Goal: Transaction & Acquisition: Purchase product/service

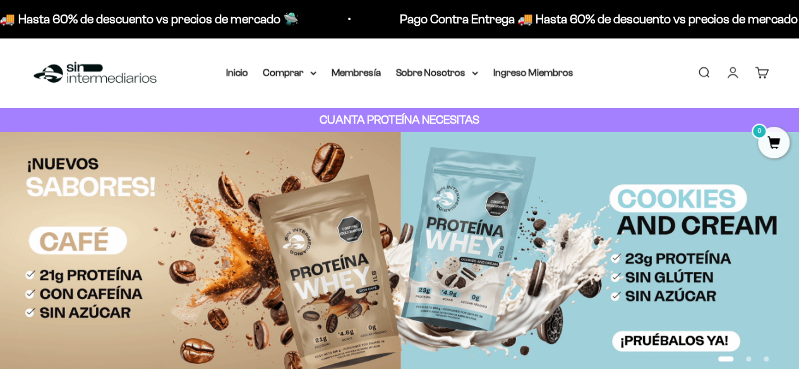
click at [730, 76] on link "Iniciar sesión" at bounding box center [732, 73] width 14 height 14
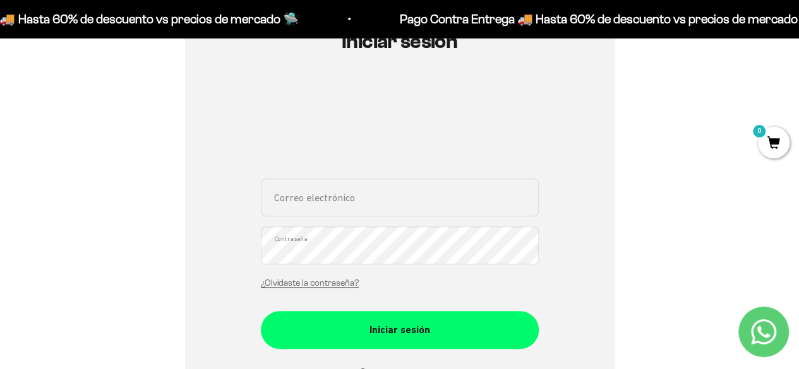
scroll to position [162, 0]
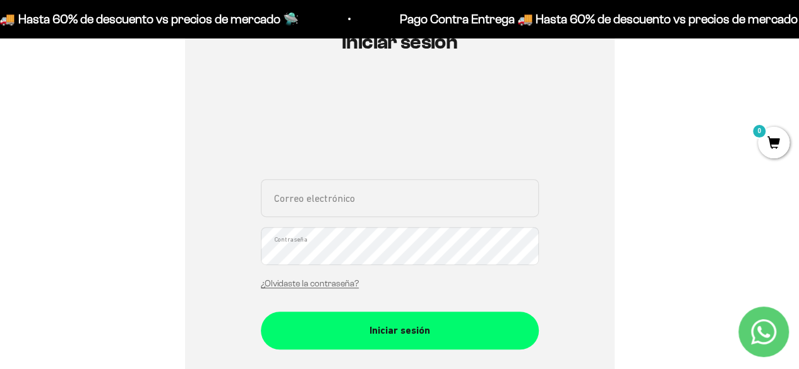
click at [393, 209] on input "Correo electrónico" at bounding box center [400, 198] width 278 height 38
type input "[EMAIL_ADDRESS][DOMAIN_NAME]"
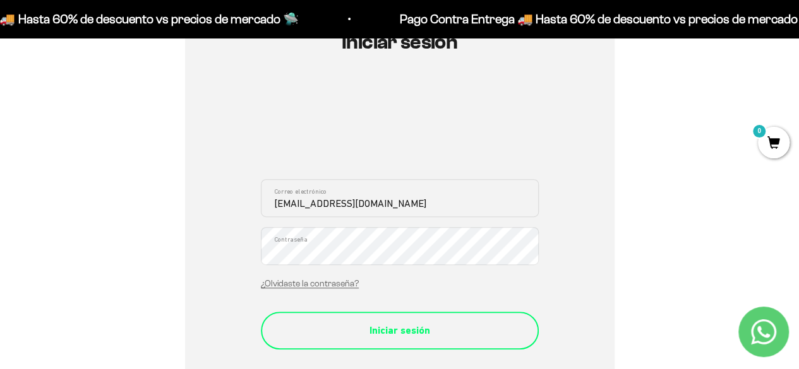
click at [372, 331] on div "Iniciar sesión" at bounding box center [399, 331] width 227 height 16
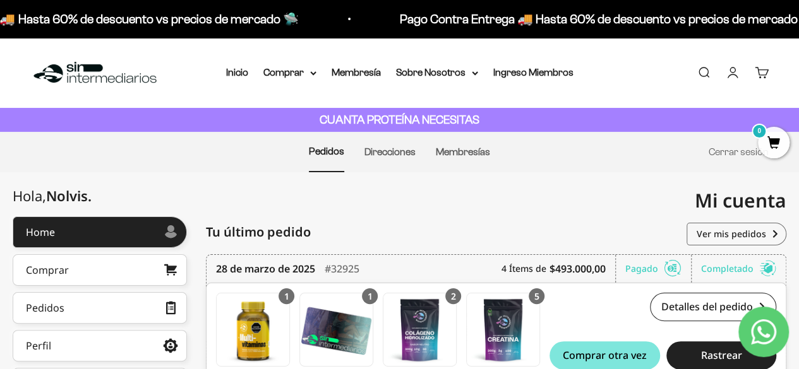
click at [384, 200] on div "Home > Mi cuenta > Home Mi cuenta noviji09@hotmail.com" at bounding box center [399, 188] width 773 height 32
click at [107, 272] on link "Comprar" at bounding box center [100, 270] width 174 height 32
click at [422, 172] on div "Mi cuenta noviji09@hotmail.com" at bounding box center [593, 200] width 387 height 57
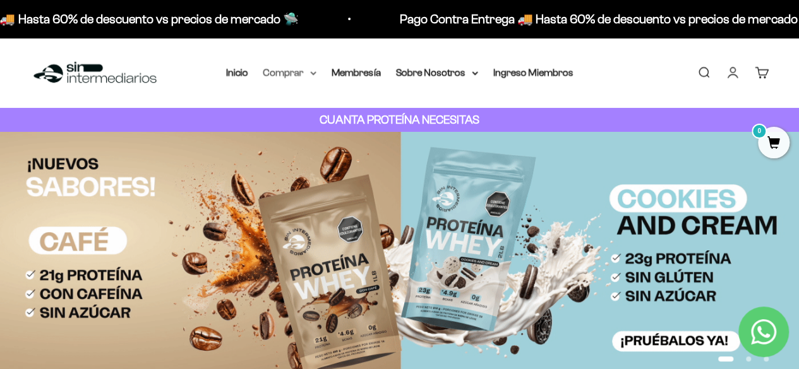
click at [287, 73] on summary "Comprar" at bounding box center [289, 72] width 53 height 16
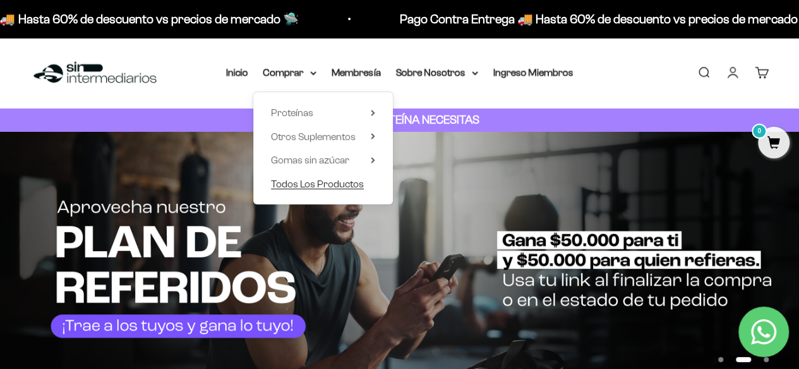
click at [292, 182] on span "Todos Los Productos" at bounding box center [317, 184] width 93 height 11
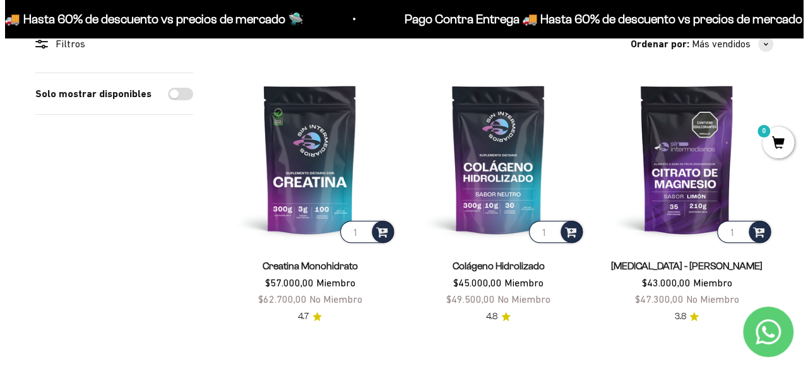
scroll to position [126, 0]
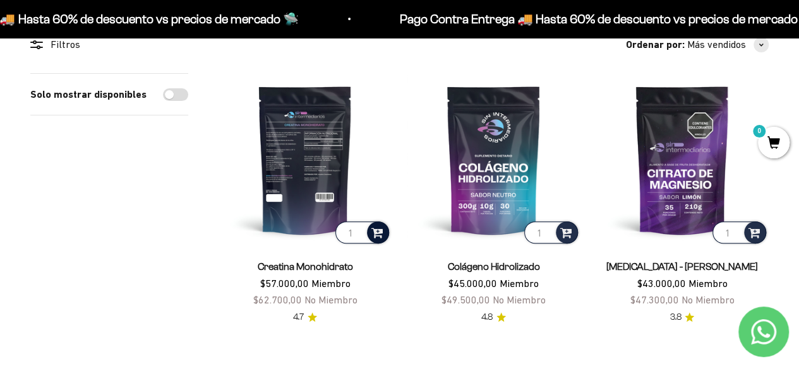
click at [377, 240] on div at bounding box center [378, 233] width 22 height 22
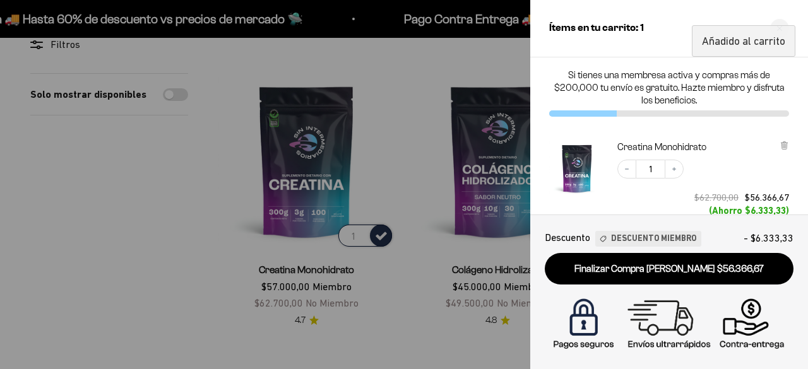
click at [96, 212] on div at bounding box center [404, 184] width 808 height 369
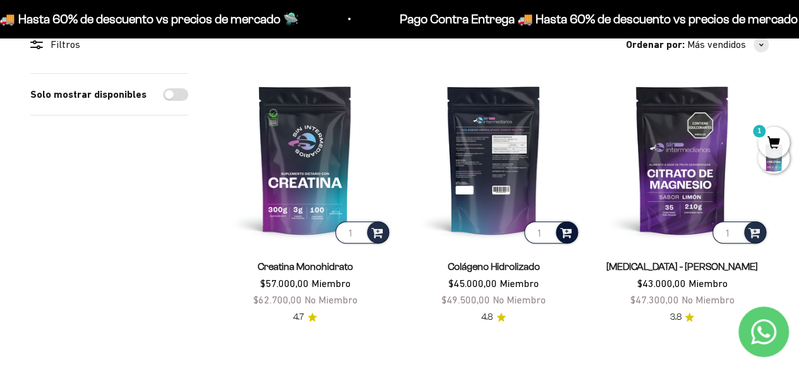
click at [567, 235] on span at bounding box center [566, 232] width 12 height 15
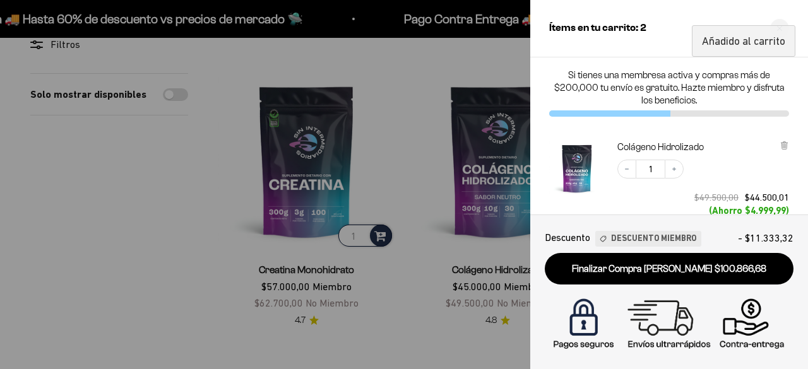
click at [428, 243] on div at bounding box center [404, 184] width 808 height 369
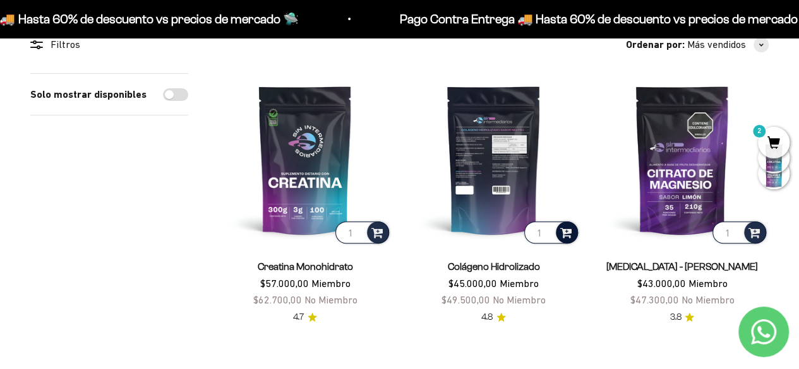
click at [568, 237] on span at bounding box center [566, 232] width 12 height 15
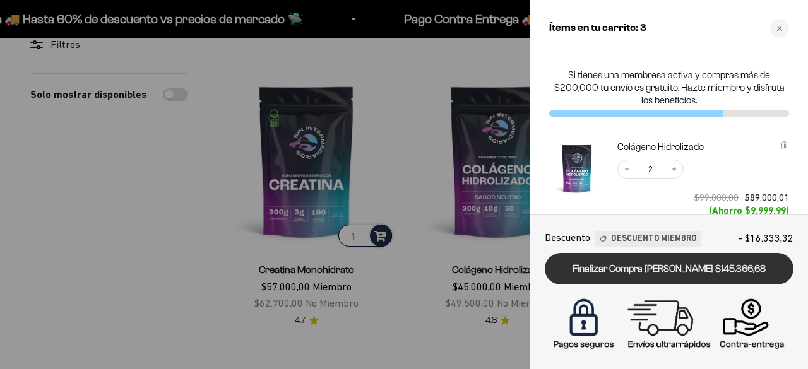
click at [647, 265] on link "Finalizar Compra [PERSON_NAME] $145.366,68" at bounding box center [669, 269] width 249 height 32
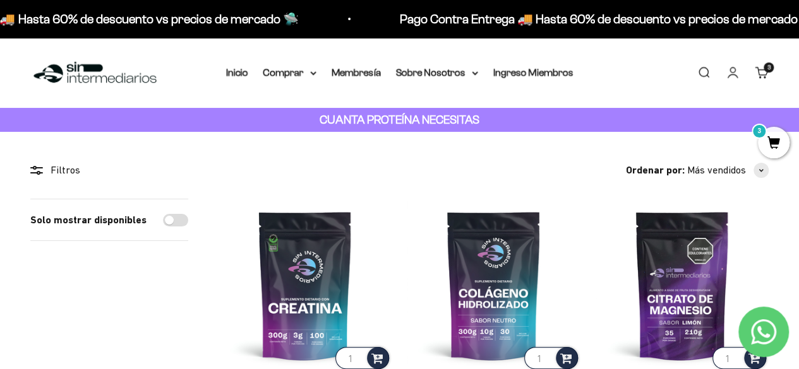
click at [736, 69] on link "Cuenta" at bounding box center [732, 73] width 14 height 14
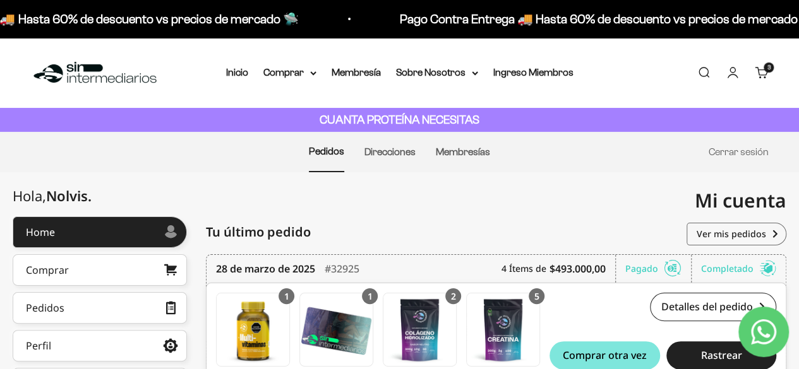
click at [407, 146] on li "Direcciones" at bounding box center [389, 152] width 51 height 39
click at [409, 150] on link "Direcciones" at bounding box center [389, 151] width 51 height 11
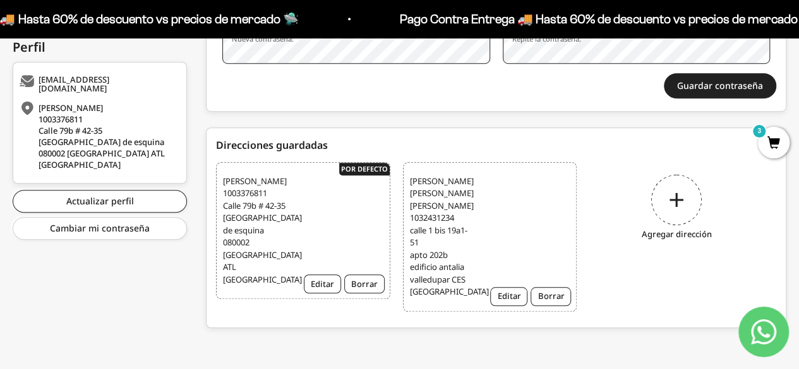
scroll to position [397, 0]
click at [486, 208] on div "humberto jose gomez medina 1032431234 calle 1 bis 19a1-51 apto 202b edificio an…" at bounding box center [490, 237] width 174 height 150
drag, startPoint x: 360, startPoint y: 152, endPoint x: 263, endPoint y: 177, distance: 99.8
click at [263, 177] on span "Nolvis Villafañe Jimenez 1003376811 Calle 79b # 42-35 Ciudad Jardín casa Anaran…" at bounding box center [256, 231] width 66 height 111
click at [503, 287] on button "Editar" at bounding box center [508, 296] width 37 height 19
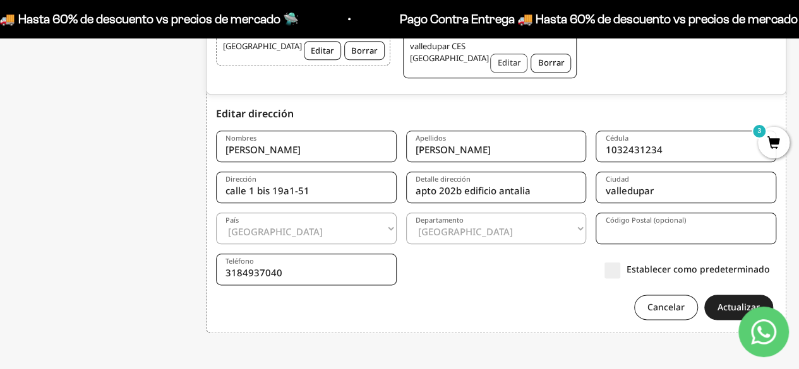
scroll to position [641, 0]
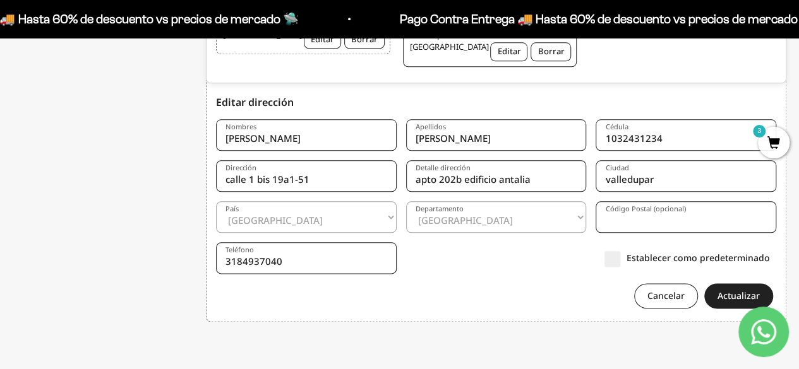
click at [676, 259] on label "Establecer como predeterminado" at bounding box center [686, 257] width 165 height 13
click at [770, 258] on input "Establecer como predeterminado" at bounding box center [770, 258] width 0 height 0
click at [746, 295] on button "Actualizar" at bounding box center [738, 295] width 69 height 25
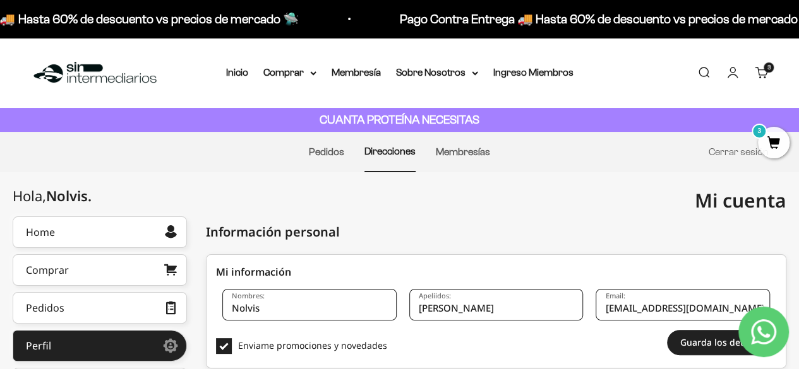
click at [769, 139] on span "3" at bounding box center [774, 143] width 32 height 32
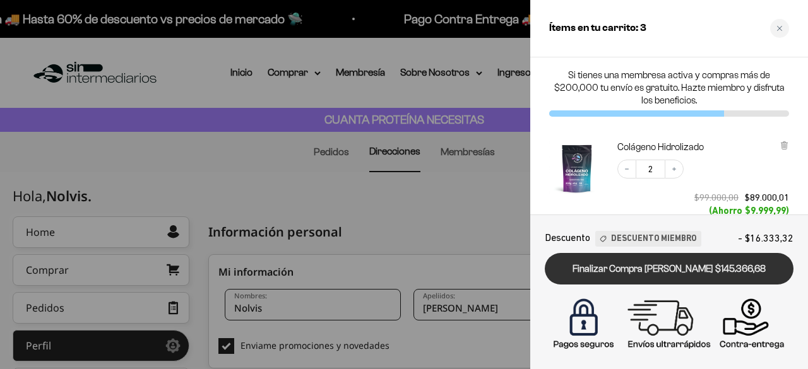
click at [669, 266] on link "Finalizar Compra [PERSON_NAME] $145.366,68" at bounding box center [669, 269] width 249 height 32
